Goal: Information Seeking & Learning: Check status

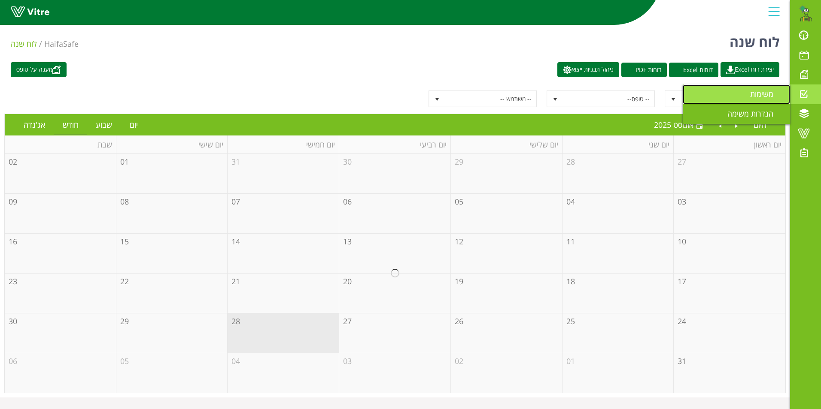
click at [760, 92] on span "משימות" at bounding box center [766, 94] width 33 height 10
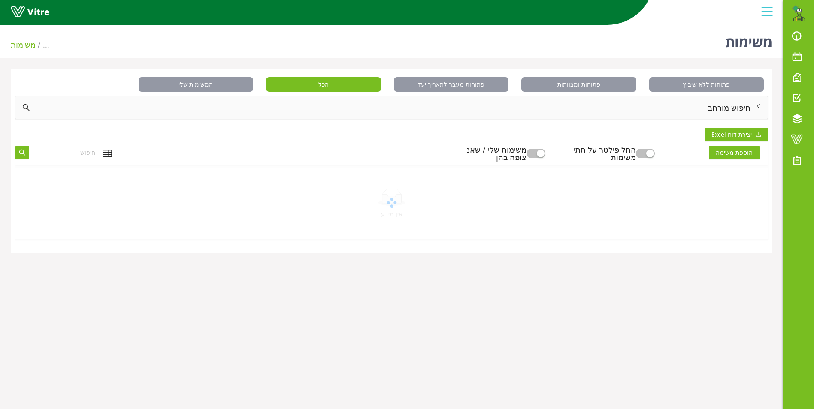
click at [735, 109] on div "חיפוש מורחב" at bounding box center [391, 108] width 752 height 22
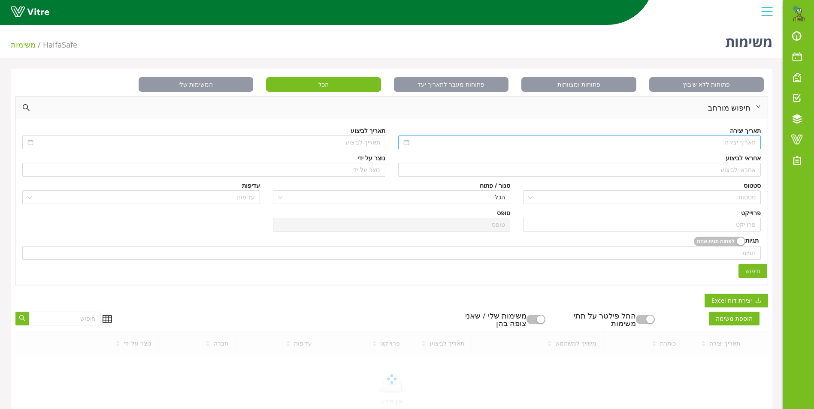
click at [736, 145] on input at bounding box center [583, 142] width 345 height 9
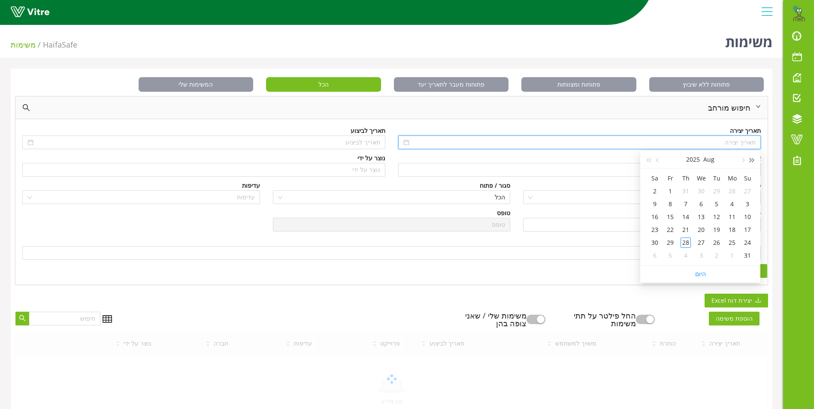
click at [752, 161] on span "button" at bounding box center [752, 160] width 4 height 4
type input "04/08/2024"
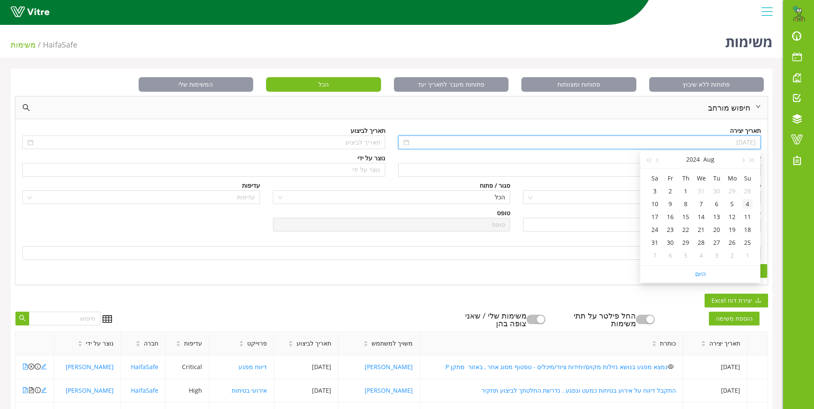
click at [748, 207] on div "4" at bounding box center [748, 204] width 10 height 10
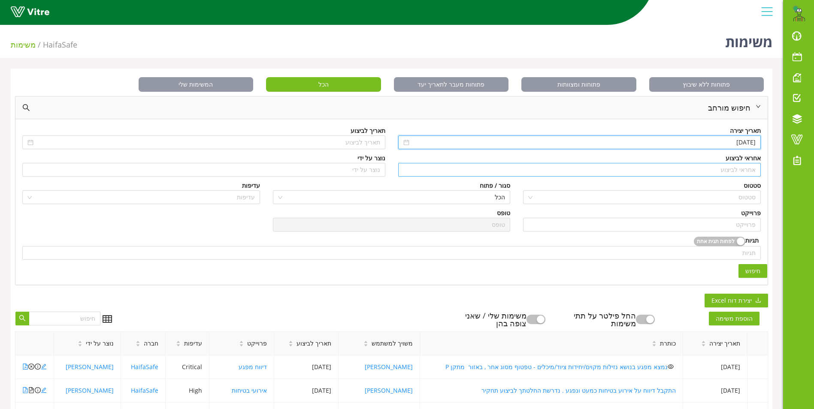
click at [743, 171] on input "search" at bounding box center [579, 170] width 353 height 13
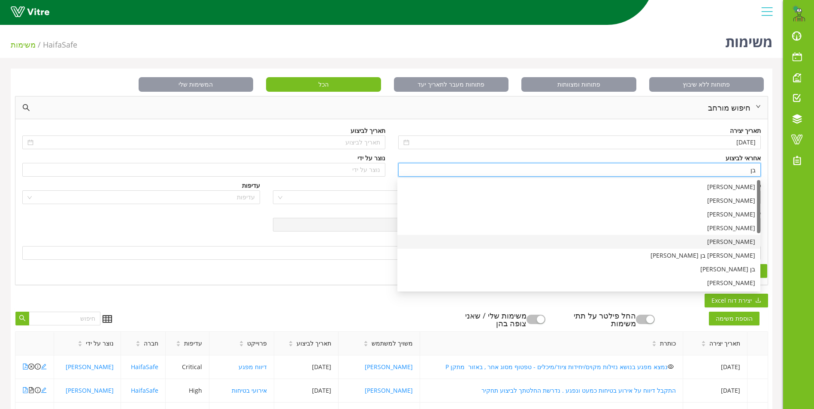
click at [749, 244] on div "בן שרעבי" at bounding box center [579, 241] width 353 height 9
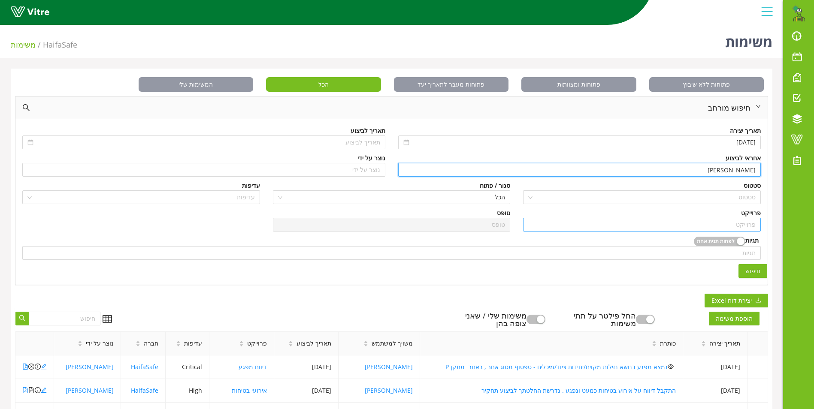
type input "בן שרעבי"
click at [750, 226] on input "search" at bounding box center [641, 224] width 227 height 13
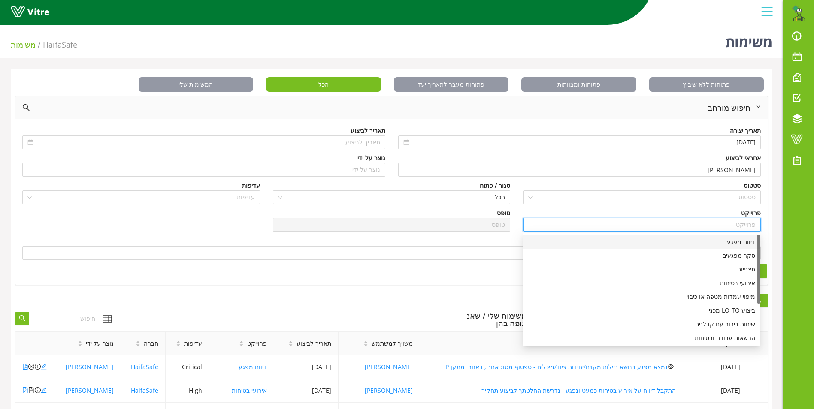
click at [745, 242] on div "דיווח מפגע" at bounding box center [641, 241] width 227 height 9
type input "דיווח מפגע"
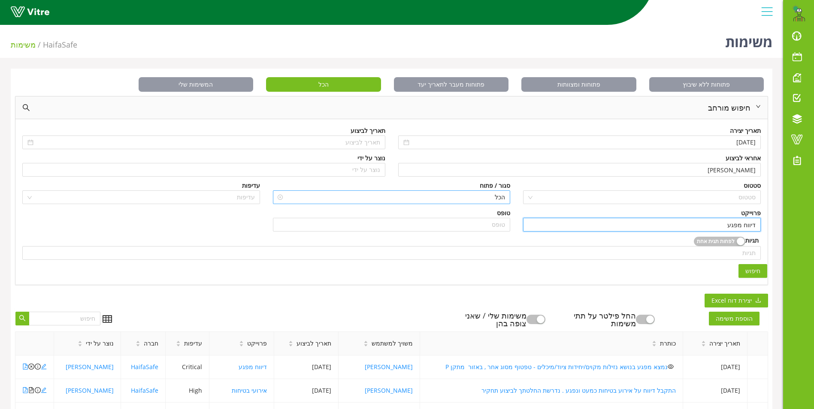
click at [490, 196] on span "הכל" at bounding box center [391, 197] width 227 height 13
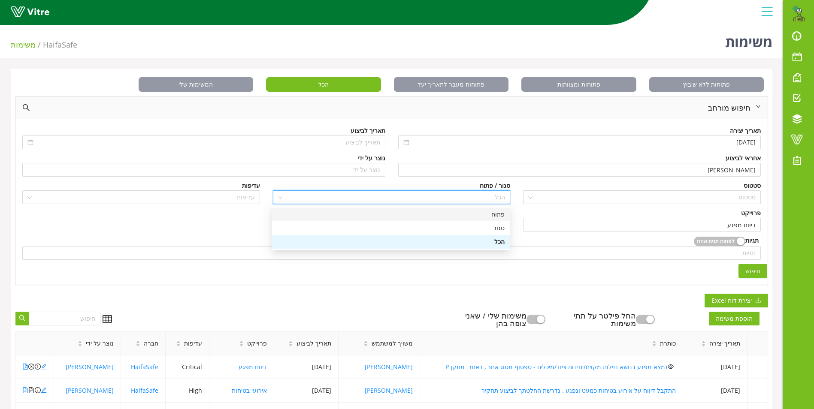
click at [499, 214] on div "פתוח" at bounding box center [390, 214] width 227 height 9
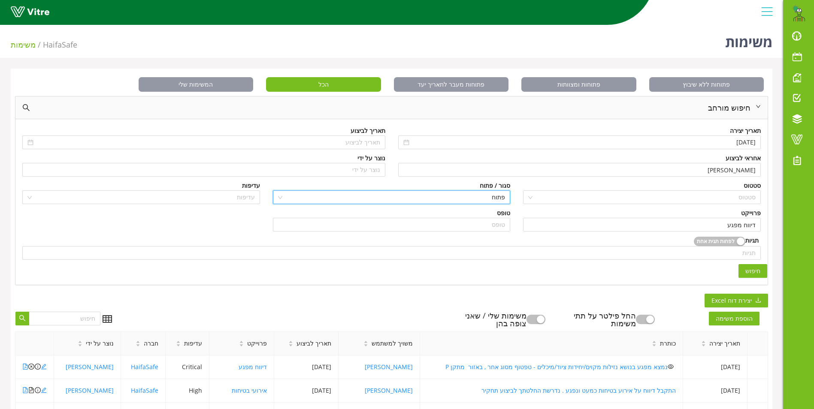
click at [757, 271] on span "חיפוש" at bounding box center [753, 271] width 15 height 9
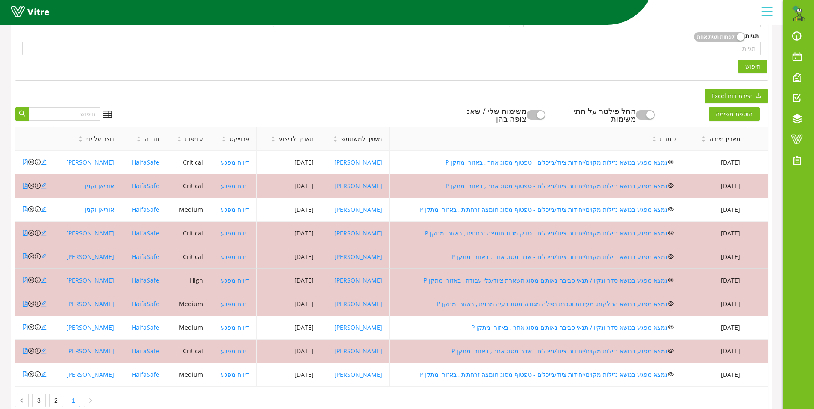
scroll to position [215, 0]
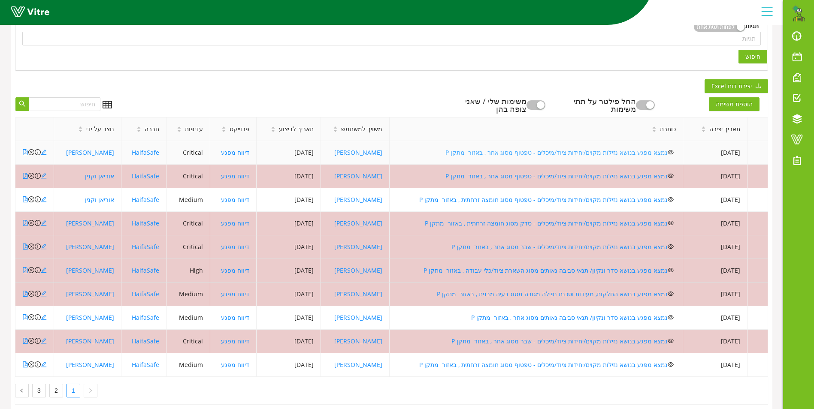
click at [520, 152] on link "נמצא מפגע בנושא נזילות מקוים/יחידות ציוד/מיכלים - טפטוף מסוג אחר , באזור מתקן P" at bounding box center [557, 153] width 222 height 8
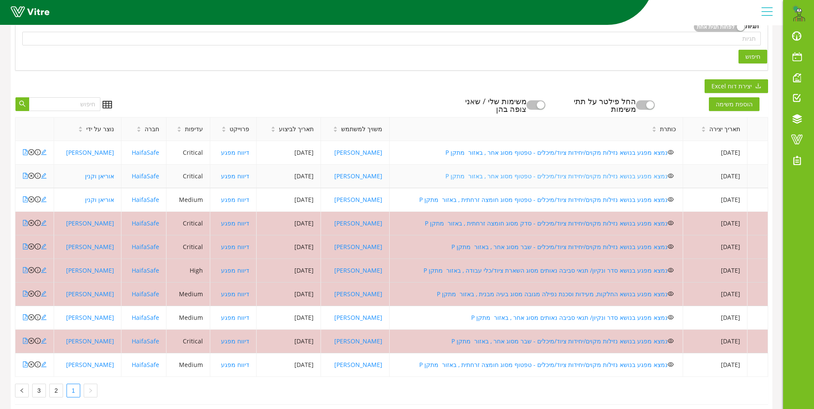
click at [497, 176] on link "נמצא מפגע בנושא נזילות מקוים/יחידות ציוד/מיכלים - טפטוף מסוג אחר , באזור מתקן P" at bounding box center [557, 176] width 222 height 8
click at [30, 176] on icon "close-circle" at bounding box center [31, 176] width 6 height 6
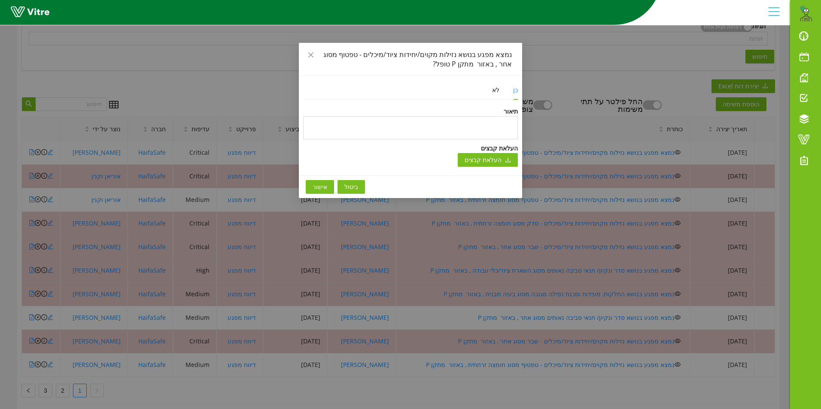
click at [328, 189] on button "אישור" at bounding box center [320, 187] width 28 height 14
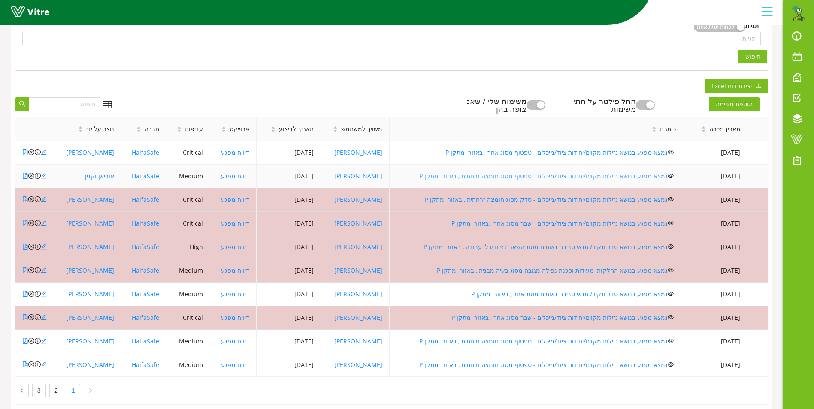
click at [535, 175] on link "נמצא מפגע בנושא נזילות מקוים/יחידות ציוד/מיכלים - טפטוף מסוג חומצה זרחתית , באז…" at bounding box center [543, 176] width 249 height 8
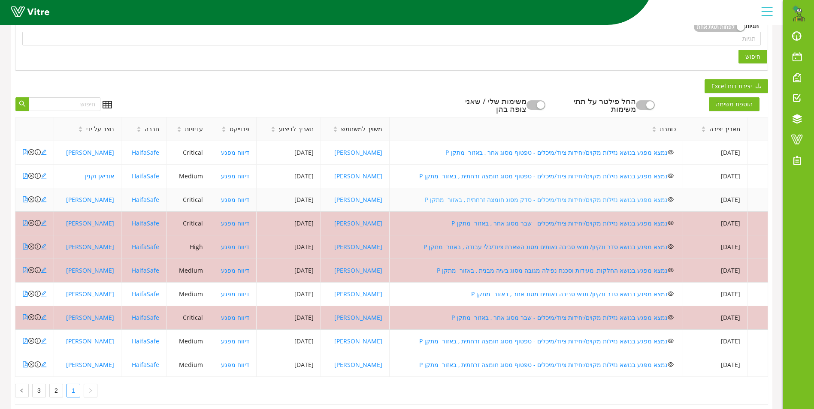
click at [537, 202] on link "נמצא מפגע בנושא נזילות מקוים/יחידות ציוד/מיכלים - סדק מסוג חומצה זרחתית , באזור…" at bounding box center [546, 200] width 243 height 8
click at [31, 201] on icon "close-circle" at bounding box center [31, 200] width 6 height 6
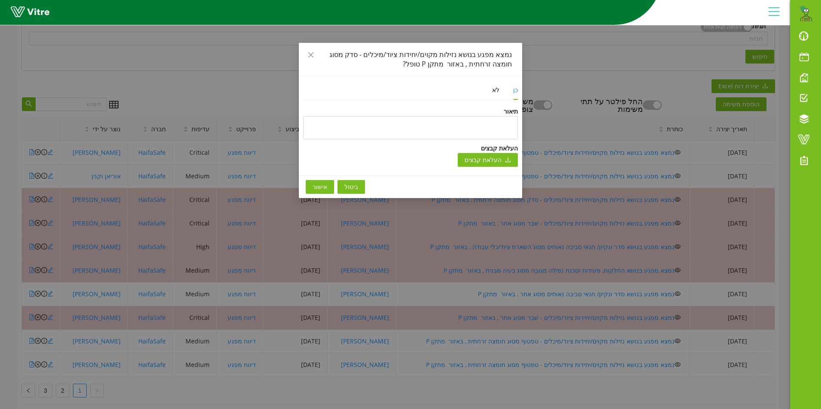
click at [321, 181] on button "אישור" at bounding box center [320, 187] width 28 height 14
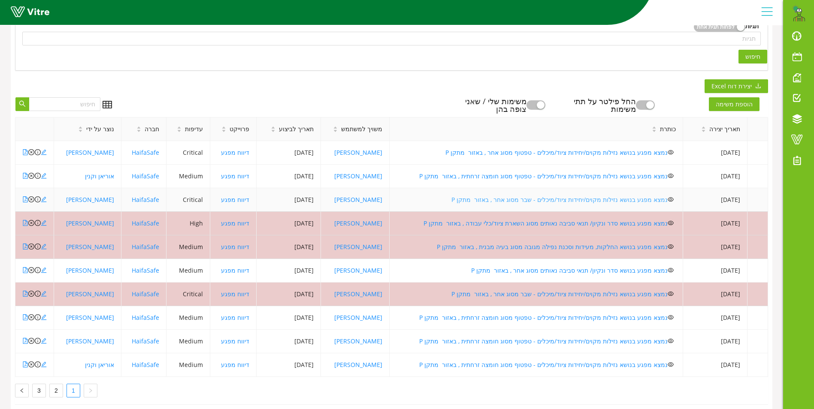
click at [535, 199] on link "נמצא מפגע בנושא נזילות מקוים/יחידות ציוד/מיכלים - שבר מסוג אחר , באזור מתקן P" at bounding box center [560, 200] width 216 height 8
click at [30, 200] on icon "close-circle" at bounding box center [31, 200] width 6 height 6
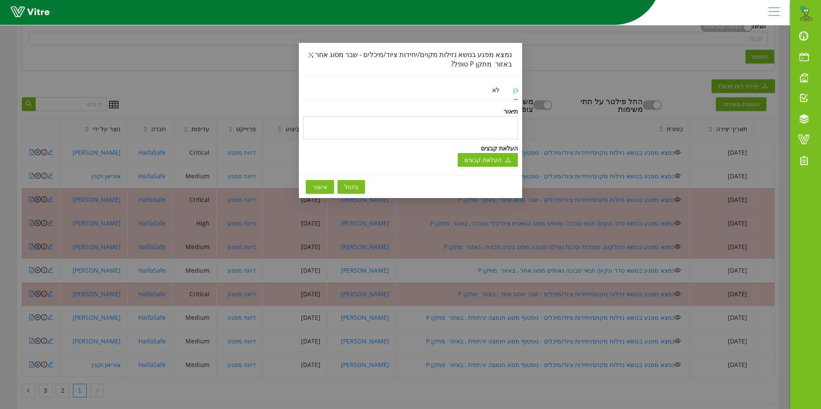
click at [313, 187] on span "אישור" at bounding box center [319, 186] width 15 height 9
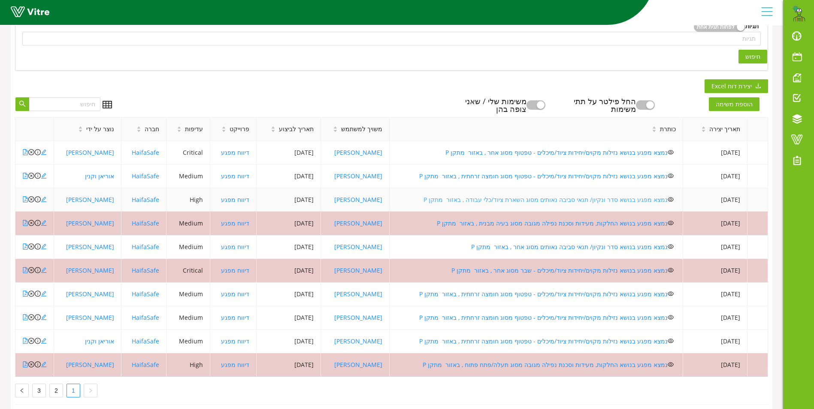
click at [510, 198] on link "נמצא מפגע בנושא סדר ונקיון/ תנאי סביבה נאותים מסוג השארת ציוד/כלי עבודה , באזור…" at bounding box center [546, 200] width 244 height 8
click at [31, 201] on icon "close-circle" at bounding box center [31, 200] width 6 height 6
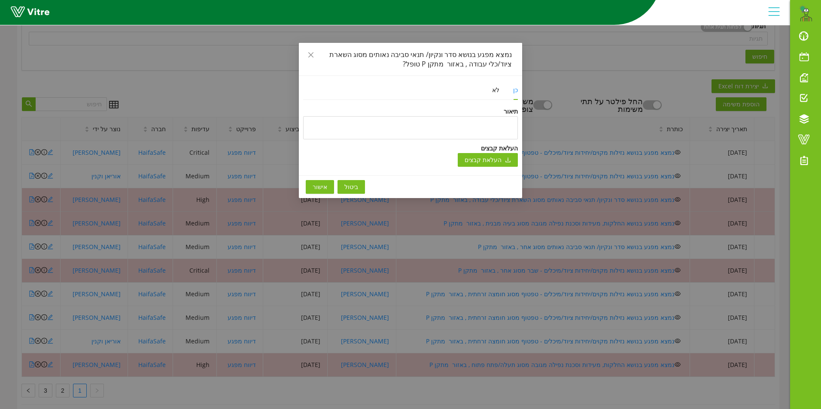
click at [313, 189] on span "אישור" at bounding box center [319, 186] width 15 height 9
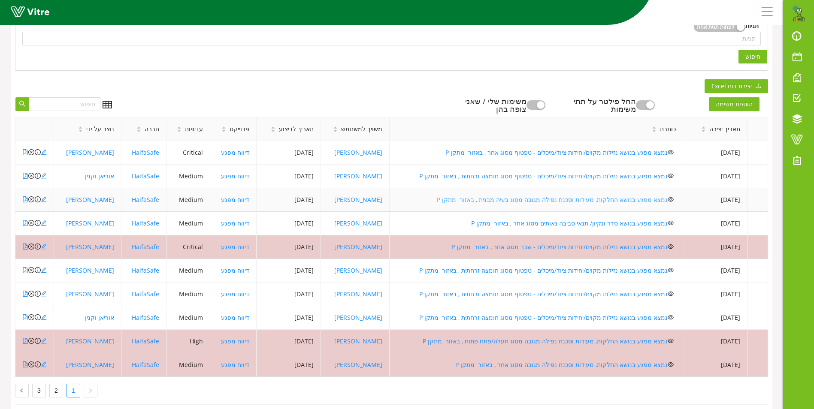
click at [599, 200] on link "נמצא מפגע בנושא החלקות, מעידות וסכנת נפילה מגובה מסוג בעיה מבנית , באזור מתקן P" at bounding box center [552, 200] width 231 height 8
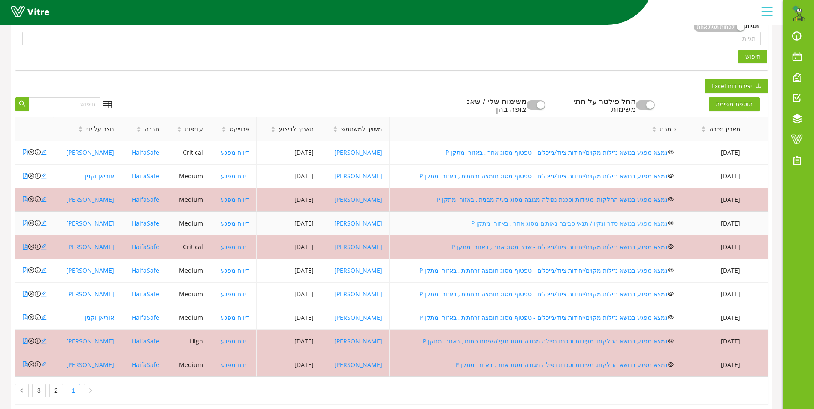
click at [554, 224] on link "נמצא מפגע בנושא סדר ונקיון/ תנאי סביבה נאותים מסוג אחר , באזור מתקן P" at bounding box center [569, 223] width 197 height 8
click at [31, 226] on icon "close-circle" at bounding box center [31, 223] width 6 height 6
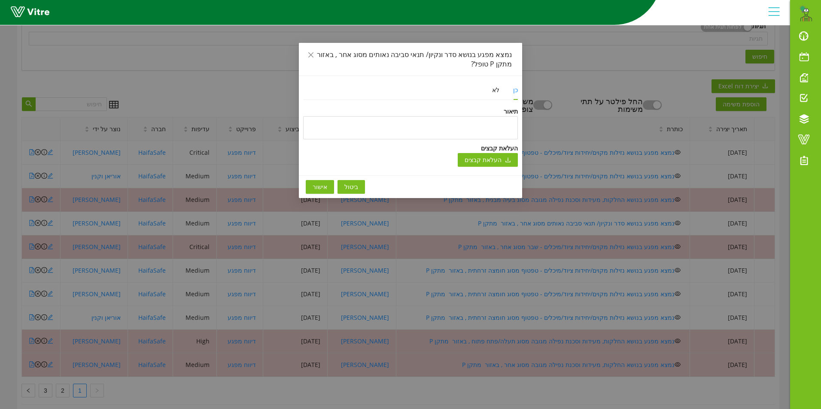
click at [327, 188] on button "אישור" at bounding box center [320, 187] width 28 height 14
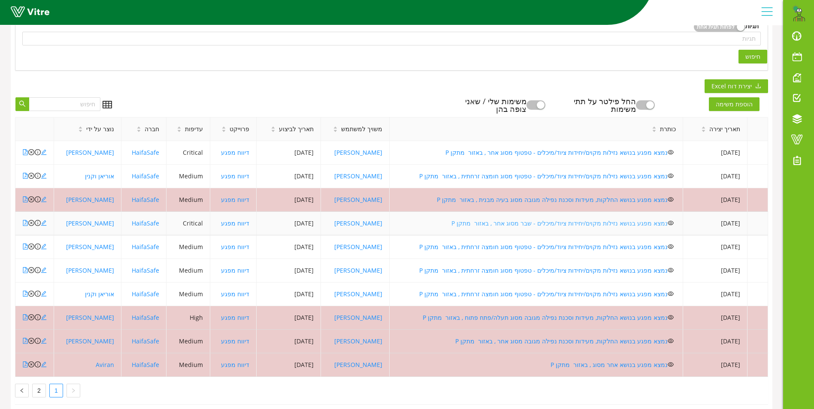
click at [555, 221] on link "נמצא מפגע בנושא נזילות מקוים/יחידות ציוד/מיכלים - שבר מסוג אחר , באזור מתקן P" at bounding box center [560, 223] width 216 height 8
click at [29, 224] on icon "close-circle" at bounding box center [31, 223] width 6 height 6
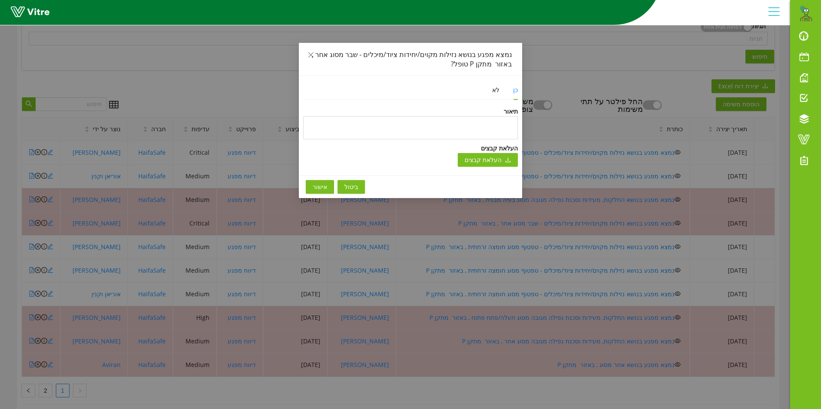
click at [327, 188] on button "אישור" at bounding box center [320, 187] width 28 height 14
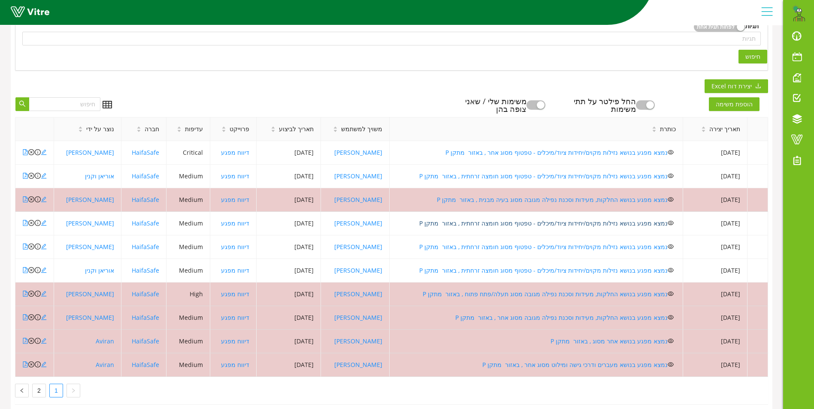
click at [570, 226] on link "נמצא מפגע בנושא נזילות מקוים/יחידות ציוד/מיכלים - טפטוף מסוג חומצה זרחתית , באז…" at bounding box center [543, 223] width 249 height 8
click at [578, 245] on link "נמצא מפגע בנושא נזילות מקוים/יחידות ציוד/מיכלים - טפטוף מסוג חומצה זרחתית , באז…" at bounding box center [543, 247] width 249 height 8
click at [30, 247] on icon "close-circle" at bounding box center [31, 247] width 6 height 6
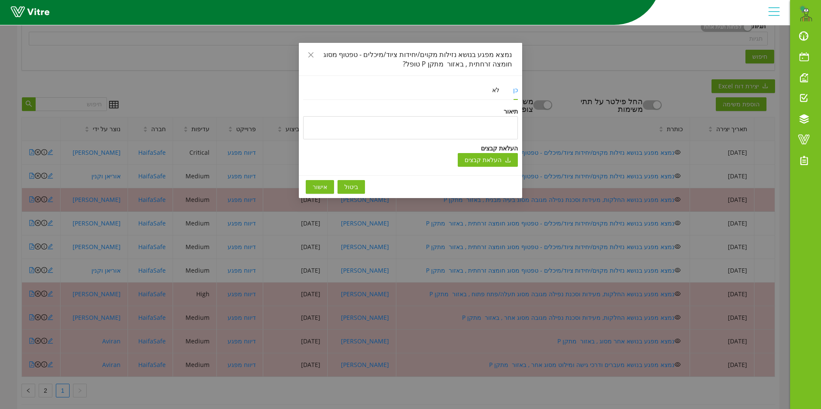
click at [316, 188] on span "אישור" at bounding box center [319, 186] width 15 height 9
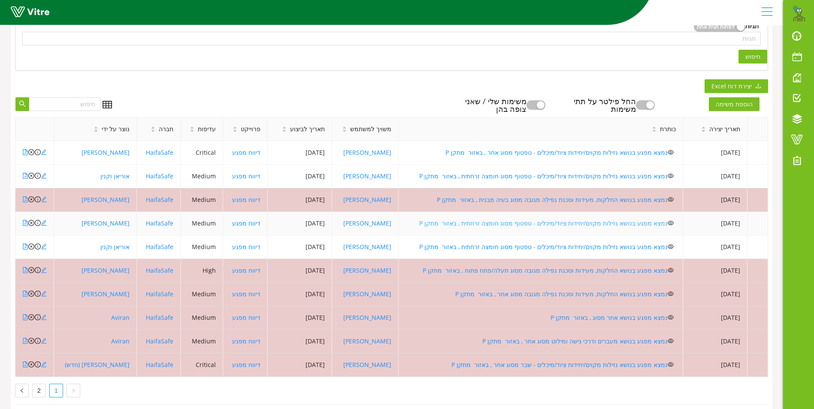
click at [512, 225] on link "נמצא מפגע בנושא נזילות מקוים/יחידות ציוד/מיכלים - טפטוף מסוג חומצה זרחתית , באז…" at bounding box center [543, 223] width 249 height 8
click at [509, 251] on link "נמצא מפגע בנושא נזילות מקוים/יחידות ציוד/מיכלים - טפטוף מסוג חומצה זרחתית , באז…" at bounding box center [543, 247] width 249 height 8
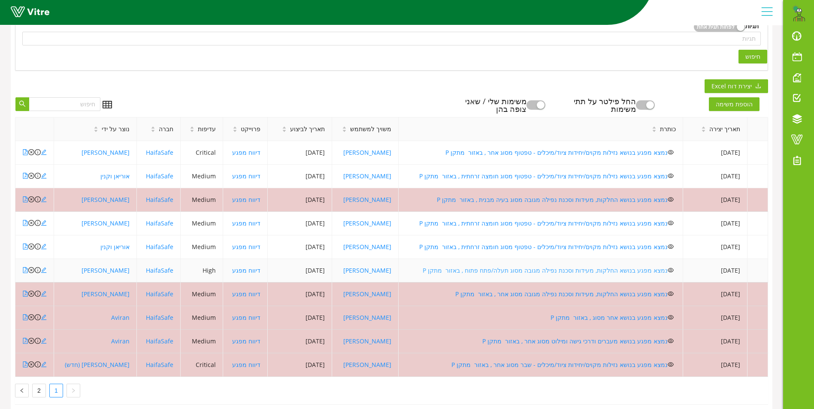
click at [508, 270] on link "נמצא מפגע בנושא החלקות, מעידות וסכנת נפילה מגובה מסוג תעלה/פתח פתוח , באזור מתק…" at bounding box center [545, 271] width 245 height 8
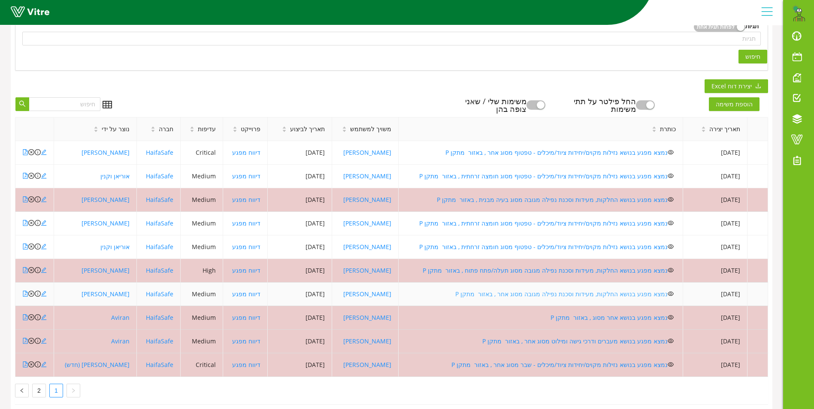
click at [497, 294] on link "נמצא מפגע בנושא החלקות, מעידות וסכנת נפילה מגובה מסוג אחר , באזור מתקן P" at bounding box center [561, 294] width 212 height 8
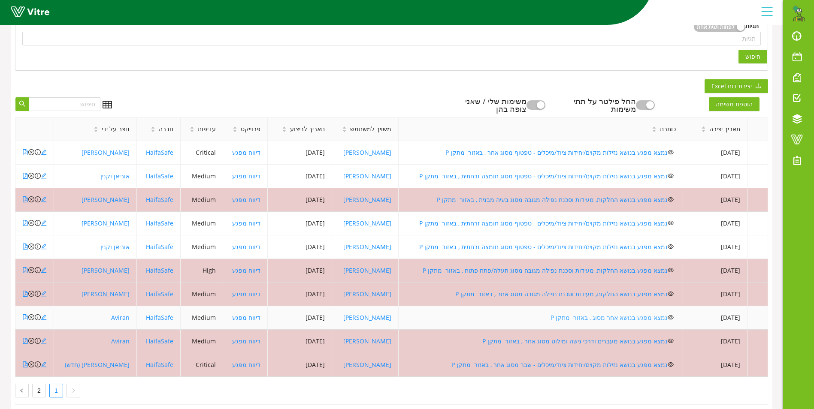
click at [602, 320] on link "נמצא מפגע בנושא אחר מסוג , באזור מתקן P" at bounding box center [609, 318] width 117 height 8
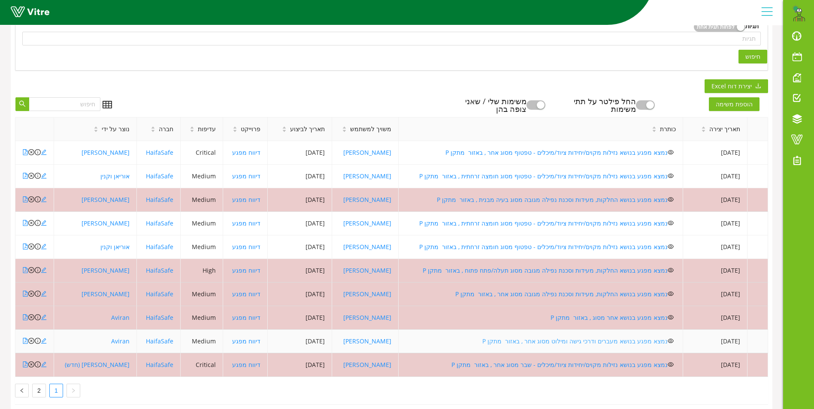
click at [577, 342] on link "נמצא מפגע בנושא מעברים ודרכי גישה ומילוט מסוג אחר , באזור מתקן P" at bounding box center [574, 341] width 185 height 8
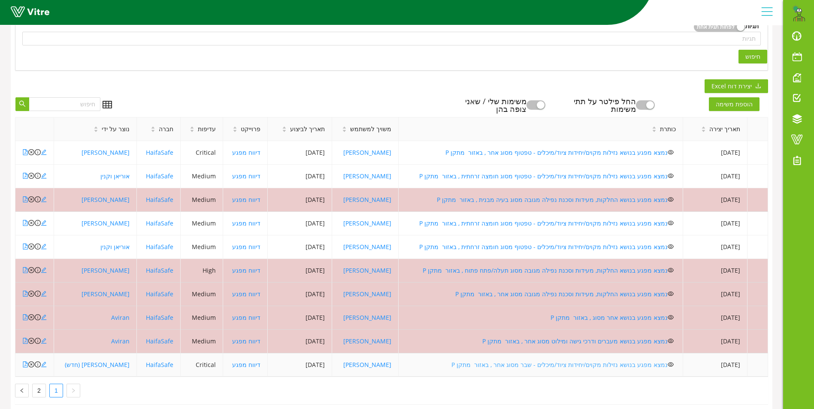
click at [528, 366] on link "נמצא מפגע בנושא נזילות מקוים/יחידות ציוד/מיכלים - שבר מסוג אחר , באזור מתקן P" at bounding box center [560, 365] width 216 height 8
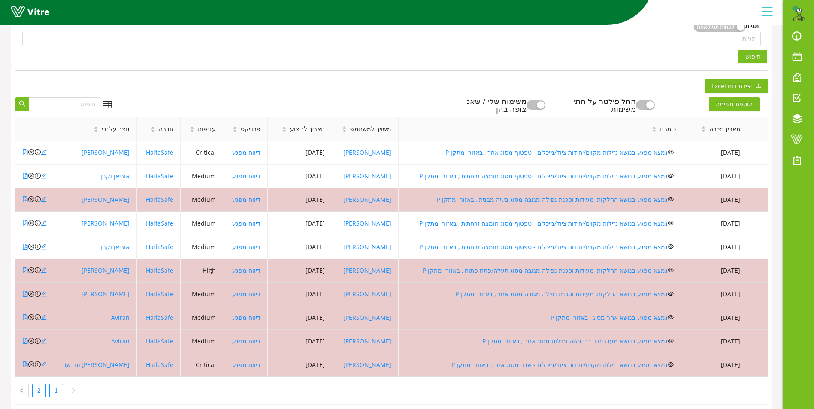
click at [36, 389] on link "2" at bounding box center [39, 391] width 13 height 13
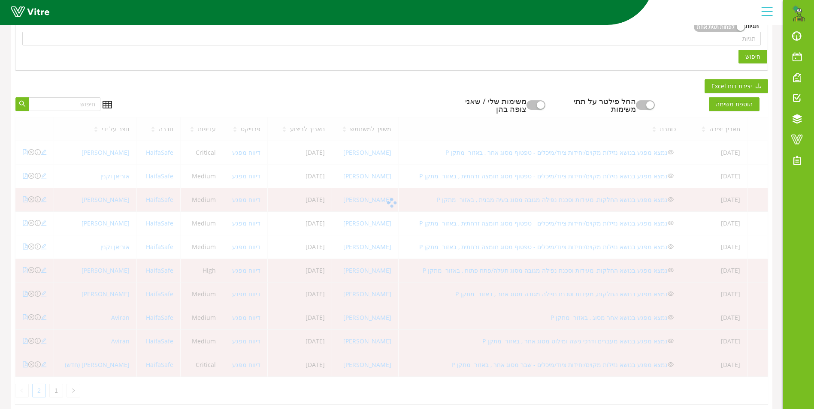
scroll to position [182, 0]
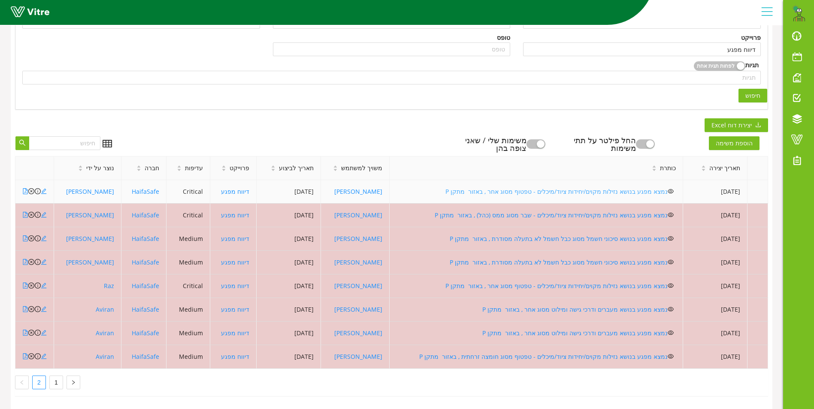
click at [502, 188] on link "נמצא מפגע בנושא נזילות מקוים/יחידות ציוד/מיכלים - טפטוף מסוג אחר , באזור מתקן P" at bounding box center [557, 192] width 222 height 8
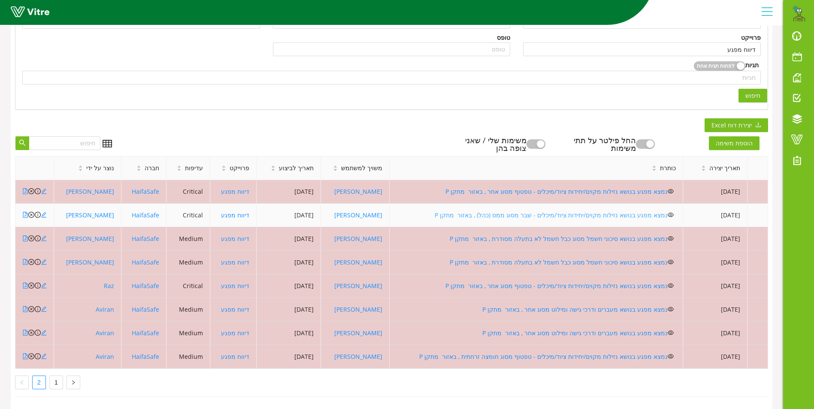
click at [534, 211] on link "נמצא מפגע בנושא נזילות מקוים/יחידות ציוד/מיכלים - שבר מסוג ממס (כהל) , באזור מת…" at bounding box center [551, 215] width 233 height 8
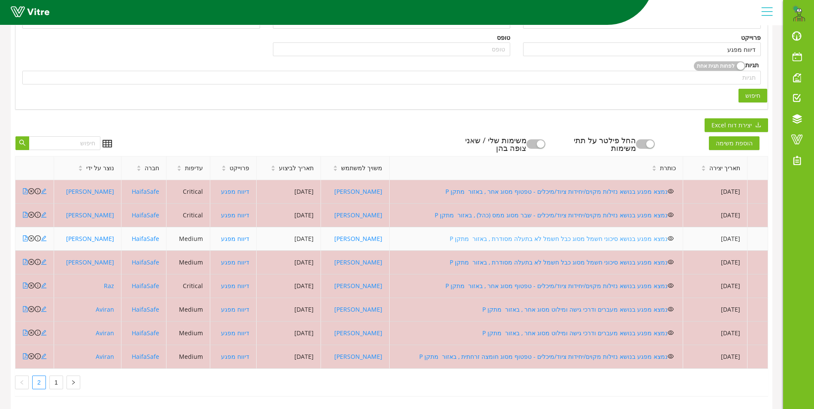
click at [514, 235] on link "נמצא מפגע בנושא סיכוני חשמל מסוג כבל חשמל לא בתעלה מסודרת , באזור מתקן P" at bounding box center [559, 239] width 218 height 8
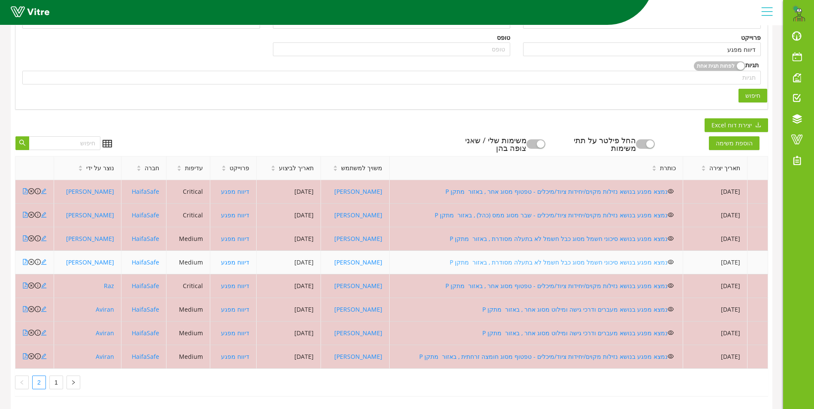
click at [525, 258] on link "נמצא מפגע בנושא סיכוני חשמל מסוג כבל חשמל לא בתעלה מסודרת , באזור מתקן P" at bounding box center [559, 262] width 218 height 8
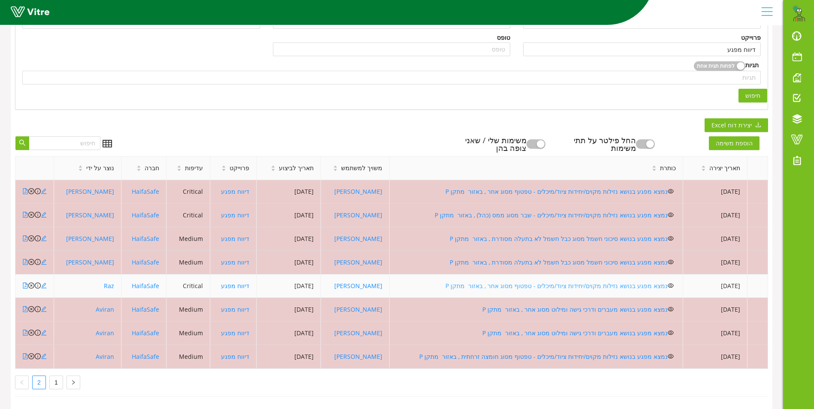
click at [504, 282] on link "נמצא מפגע בנושא נזילות מקוים/יחידות ציוד/מיכלים - טפטוף מסוג אחר , באזור מתקן P" at bounding box center [557, 286] width 222 height 8
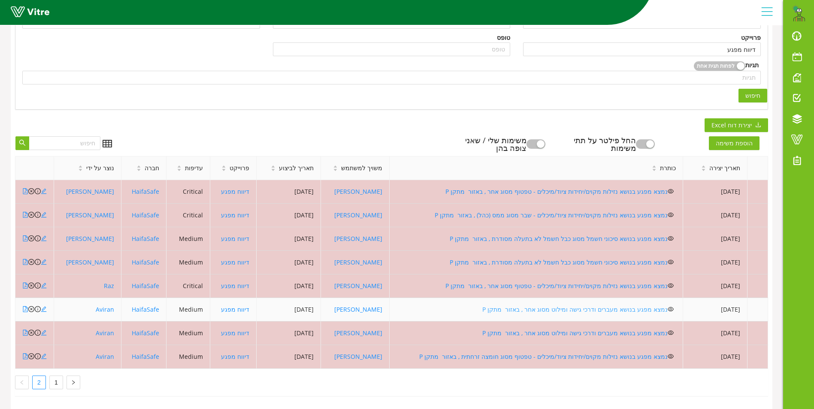
click at [516, 306] on link "נמצא מפגע בנושא מעברים ודרכי גישה ומילוט מסוג אחר , באזור מתקן P" at bounding box center [574, 310] width 185 height 8
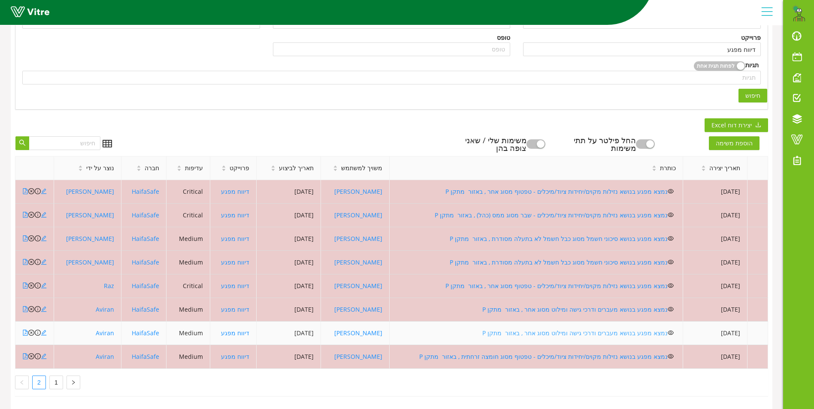
click at [554, 329] on link "נמצא מפגע בנושא מעברים ודרכי גישה ומילוט מסוג אחר , באזור מתקן P" at bounding box center [574, 333] width 185 height 8
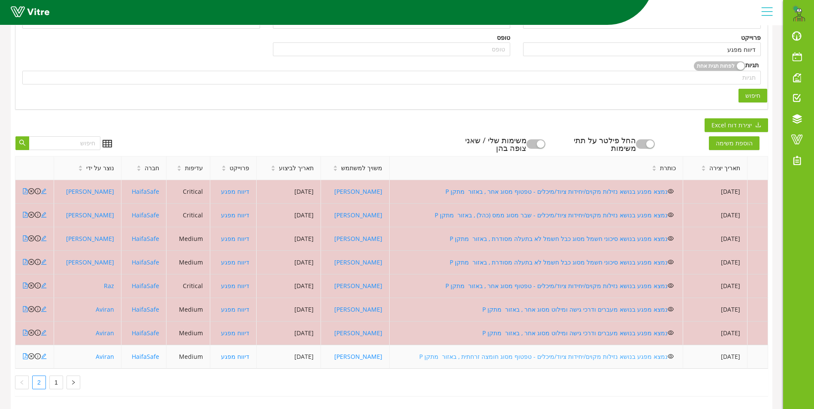
click at [497, 353] on link "נמצא מפגע בנושא נזילות מקוים/יחידות ציוד/מיכלים - טפטוף מסוג חומצה זרחתית , באז…" at bounding box center [543, 357] width 249 height 8
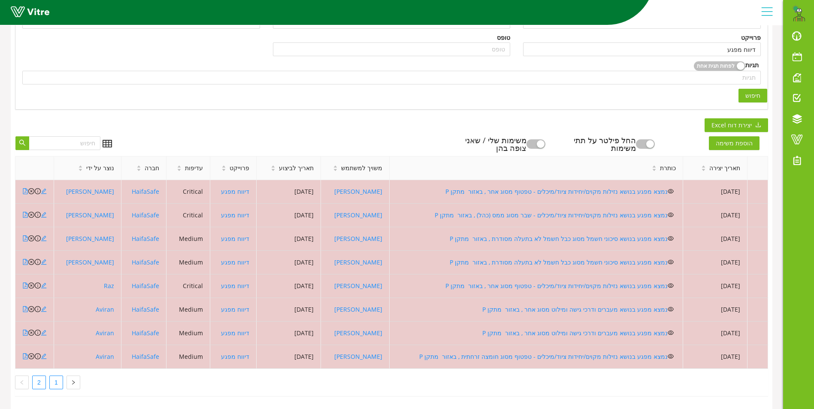
click at [59, 376] on link "1" at bounding box center [56, 382] width 13 height 13
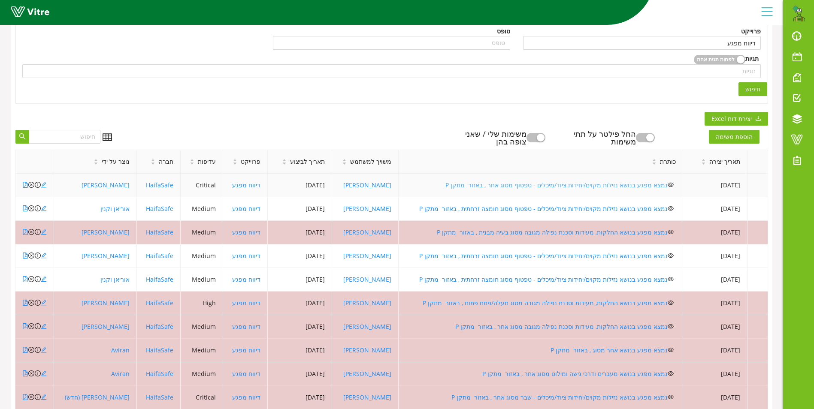
click at [497, 186] on link "נמצא מפגע בנושא נזילות מקוים/יחידות ציוד/מיכלים - טפטוף מסוג אחר , באזור מתקן P" at bounding box center [557, 185] width 222 height 8
click at [499, 206] on link "נמצא מפגע בנושא נזילות מקוים/יחידות ציוד/מיכלים - טפטוף מסוג חומצה זרחתית , באז…" at bounding box center [543, 209] width 249 height 8
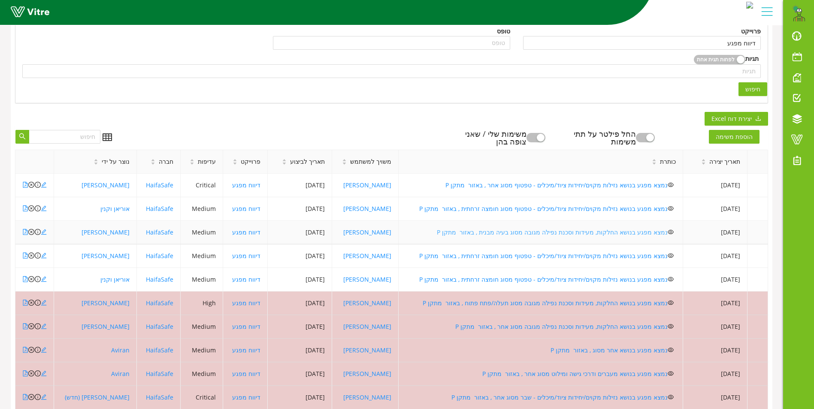
click at [542, 234] on link "נמצא מפגע בנושא החלקות, מעידות וסכנת נפילה מגובה מסוג בעיה מבנית , באזור מתקן P" at bounding box center [552, 232] width 231 height 8
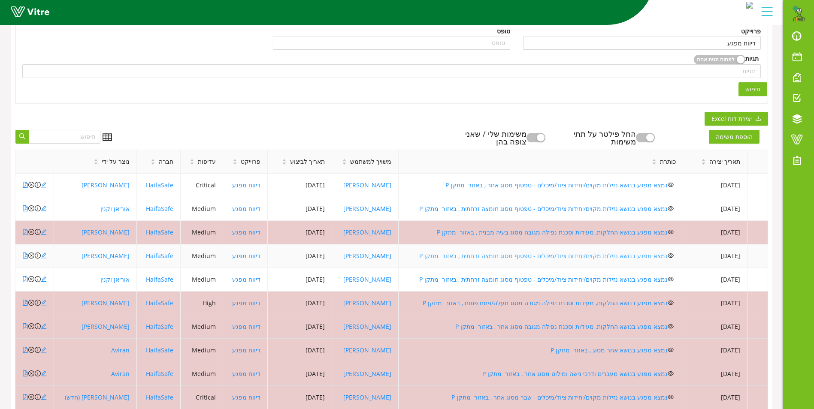
click at [486, 255] on link "נמצא מפגע בנושא נזילות מקוים/יחידות ציוד/מיכלים - טפטוף מסוג חומצה זרחתית , באז…" at bounding box center [543, 256] width 249 height 8
click at [530, 279] on link "נמצא מפגע בנושא נזילות מקוים/יחידות ציוד/מיכלים - טפטוף מסוג חומצה זרחתית , באז…" at bounding box center [543, 280] width 249 height 8
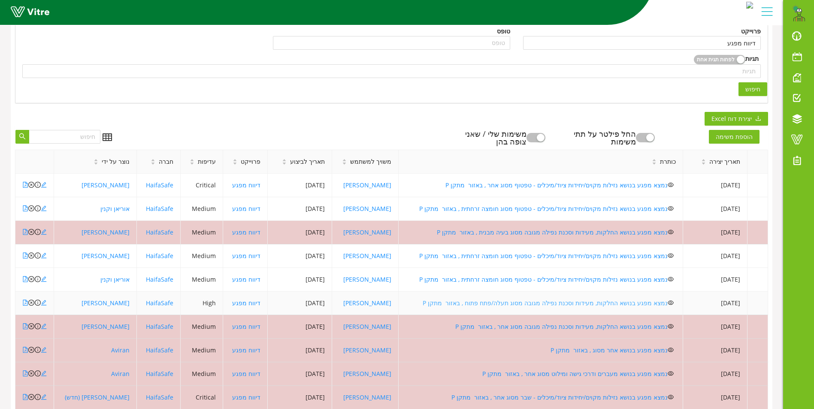
click at [529, 304] on link "נמצא מפגע בנושא החלקות, מעידות וסכנת נפילה מגובה מסוג תעלה/פתח פתוח , באזור מתק…" at bounding box center [545, 303] width 245 height 8
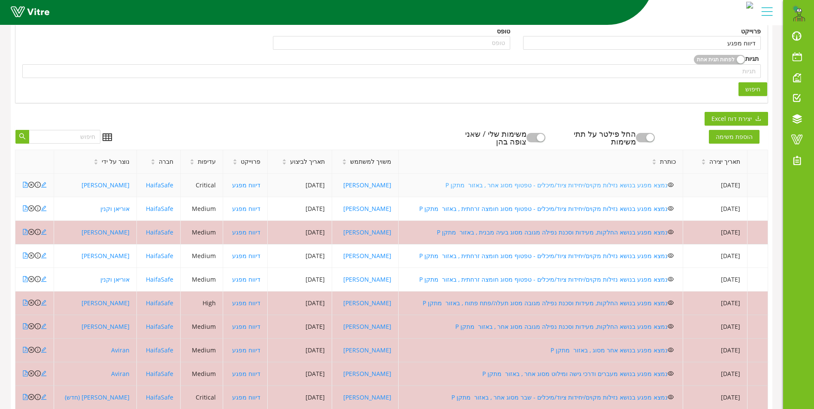
click at [513, 185] on link "נמצא מפגע בנושא נזילות מקוים/יחידות ציוד/מיכלים - טפטוף מסוג אחר , באזור מתקן P" at bounding box center [557, 185] width 222 height 8
click at [485, 209] on link "נמצא מפגע בנושא נזילות מקוים/יחידות ציוד/מיכלים - טפטוף מסוג חומצה זרחתית , באז…" at bounding box center [543, 209] width 249 height 8
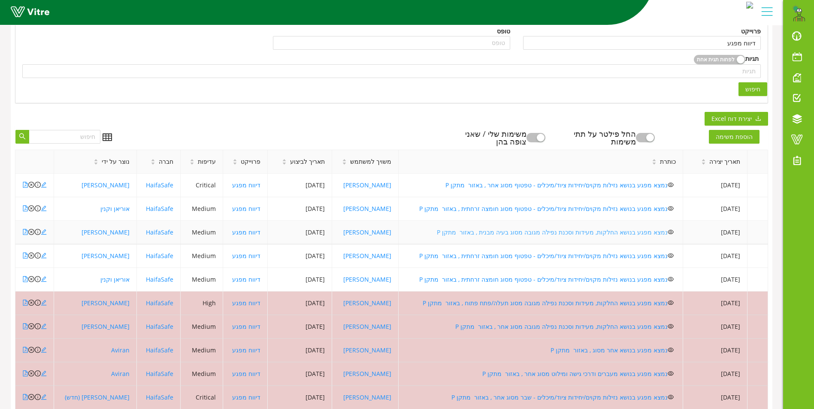
click at [526, 231] on link "נמצא מפגע בנושא החלקות, מעידות וסכנת נפילה מגובה מסוג בעיה מבנית , באזור מתקן P" at bounding box center [552, 232] width 231 height 8
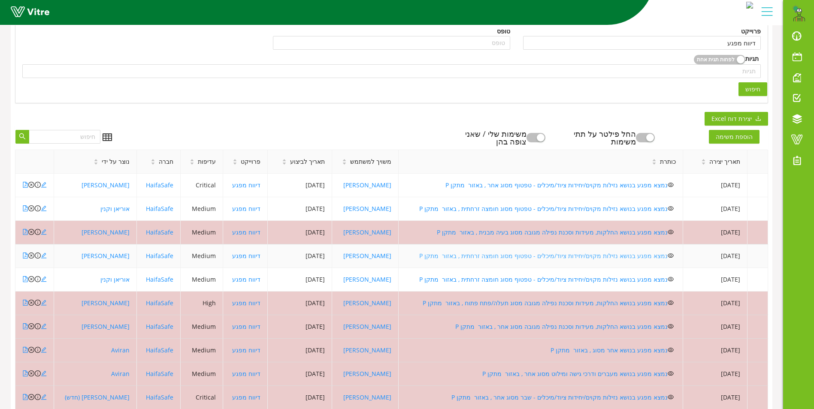
click at [505, 255] on link "נמצא מפגע בנושא נזילות מקוים/יחידות ציוד/מיכלים - טפטוף מסוג חומצה זרחתית , באז…" at bounding box center [543, 256] width 249 height 8
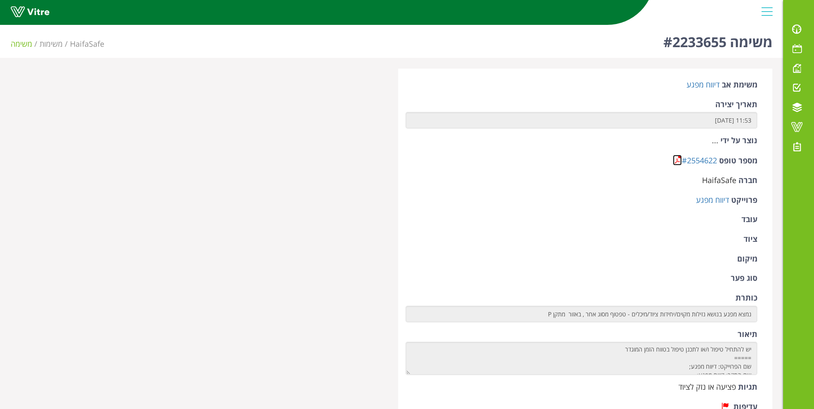
click at [678, 157] on link at bounding box center [677, 160] width 9 height 11
click at [679, 159] on link at bounding box center [677, 160] width 9 height 11
click at [678, 159] on link at bounding box center [677, 160] width 9 height 11
click at [677, 158] on link at bounding box center [677, 160] width 9 height 11
click at [676, 157] on link at bounding box center [677, 160] width 9 height 11
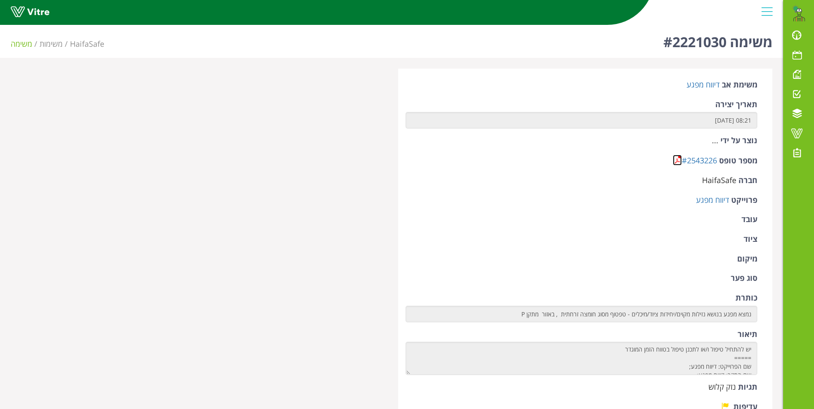
click at [676, 158] on link at bounding box center [677, 160] width 9 height 11
